Goal: Navigation & Orientation: Find specific page/section

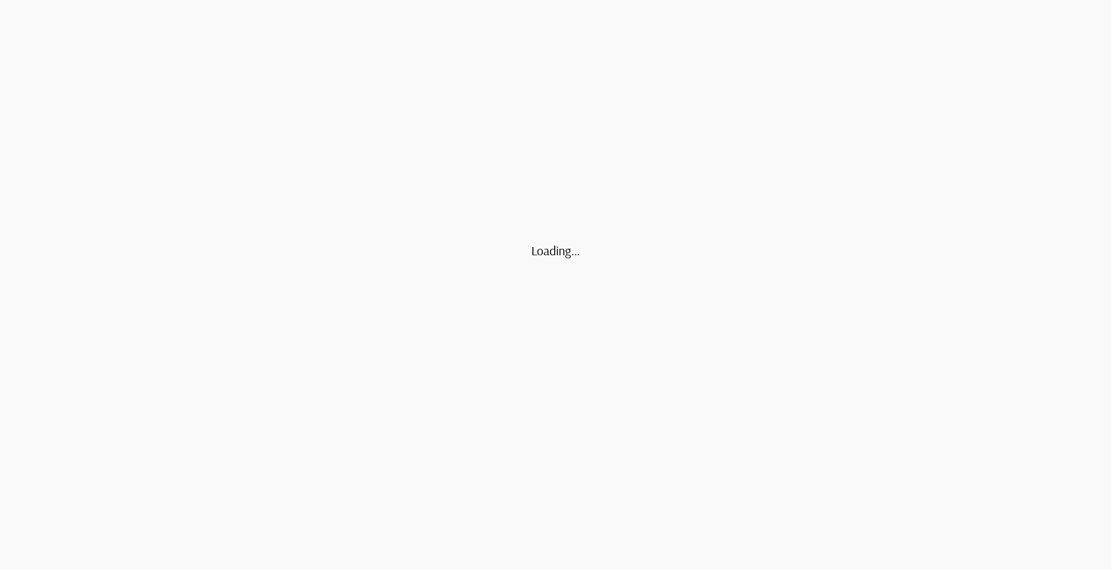
click at [490, 343] on div "Loading..." at bounding box center [555, 285] width 1111 height 570
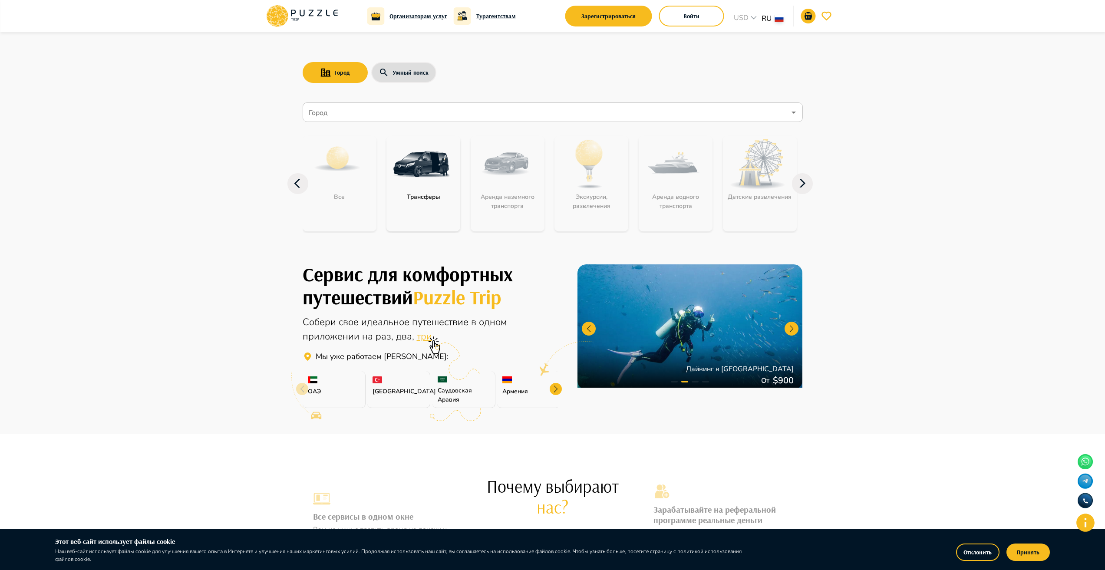
click at [556, 393] on div at bounding box center [556, 389] width 12 height 12
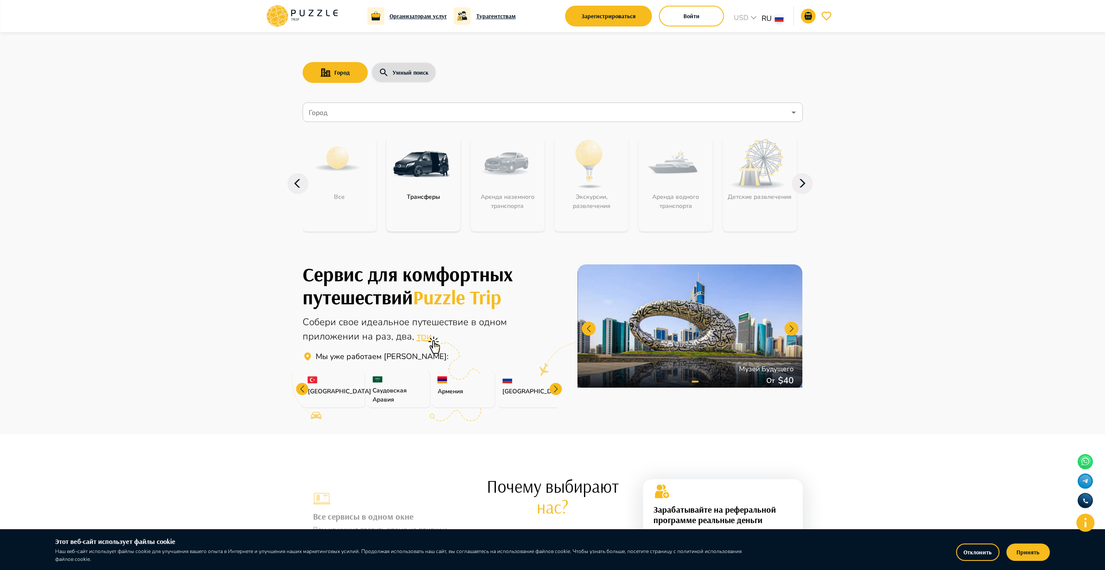
click at [537, 393] on p "[GEOGRAPHIC_DATA]" at bounding box center [528, 391] width 52 height 9
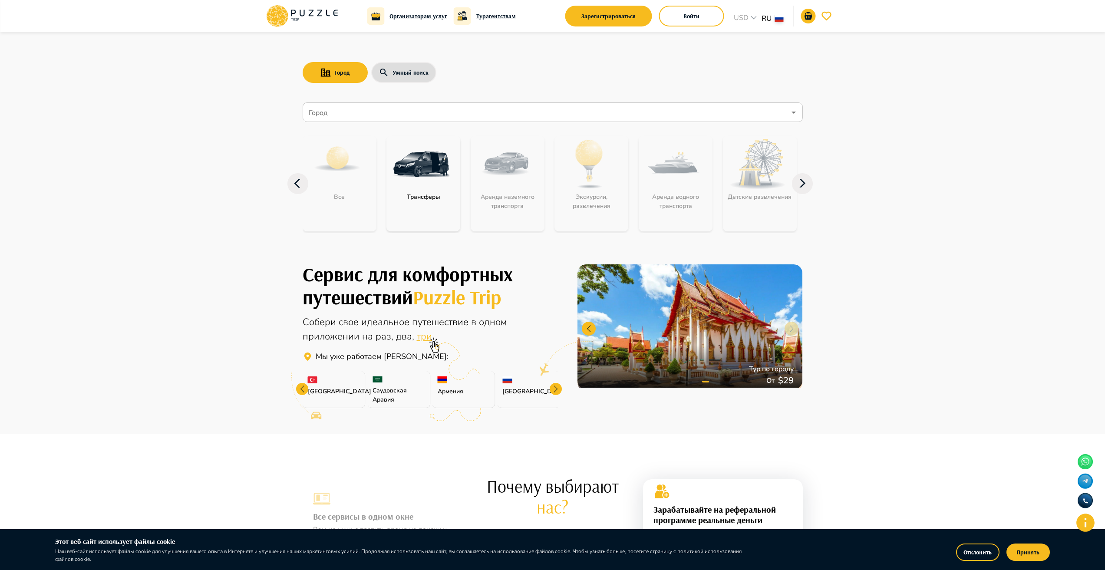
click at [508, 391] on p "[GEOGRAPHIC_DATA]" at bounding box center [528, 391] width 52 height 9
click at [556, 392] on div at bounding box center [556, 389] width 12 height 12
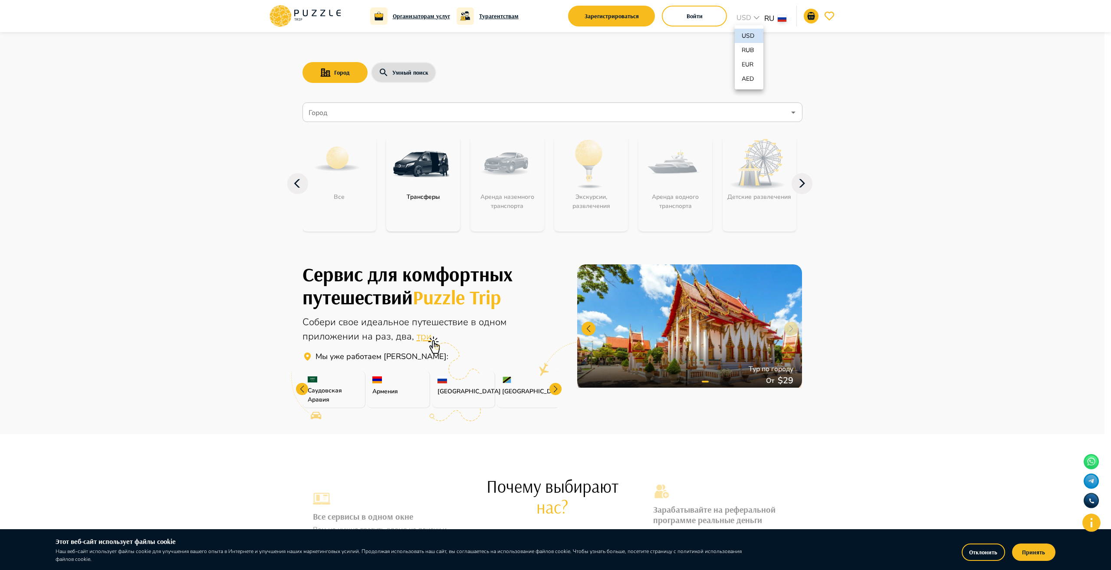
click at [748, 49] on p "RUB" at bounding box center [749, 50] width 14 height 9
